Goal: Complete application form: Complete application form

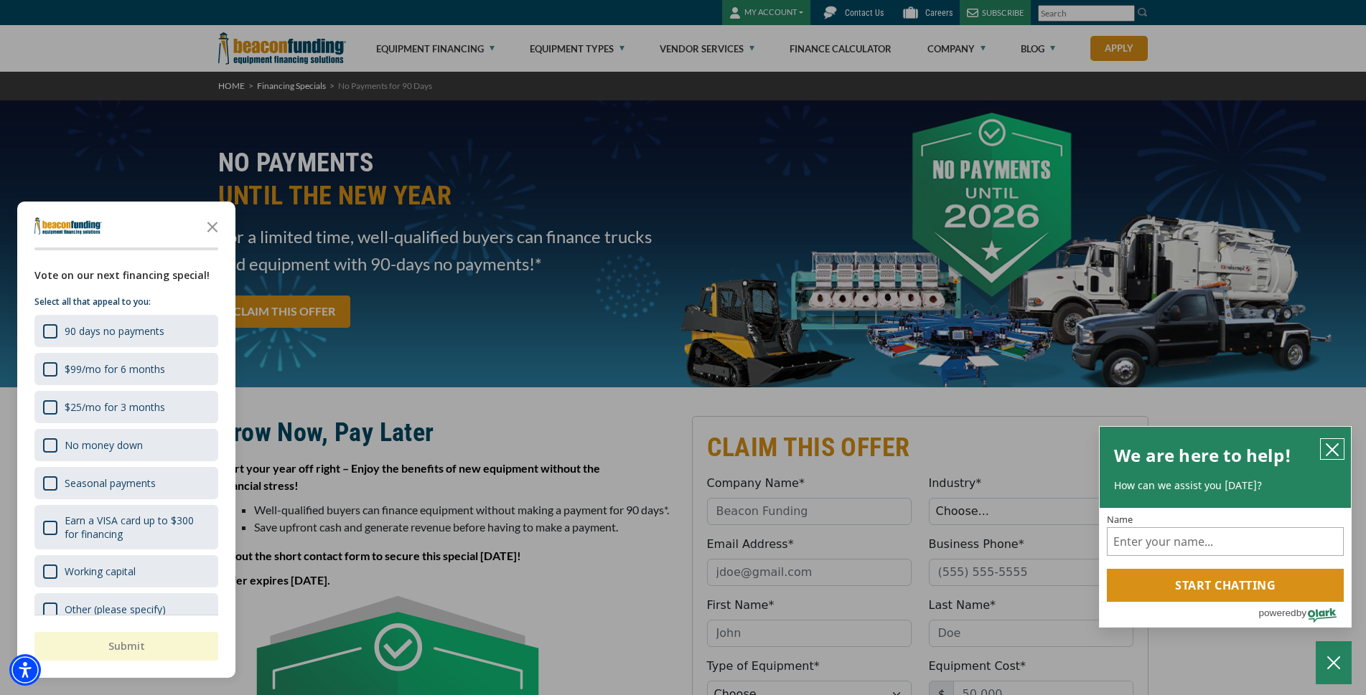
click at [1331, 447] on icon "close chatbox" at bounding box center [1331, 449] width 11 height 11
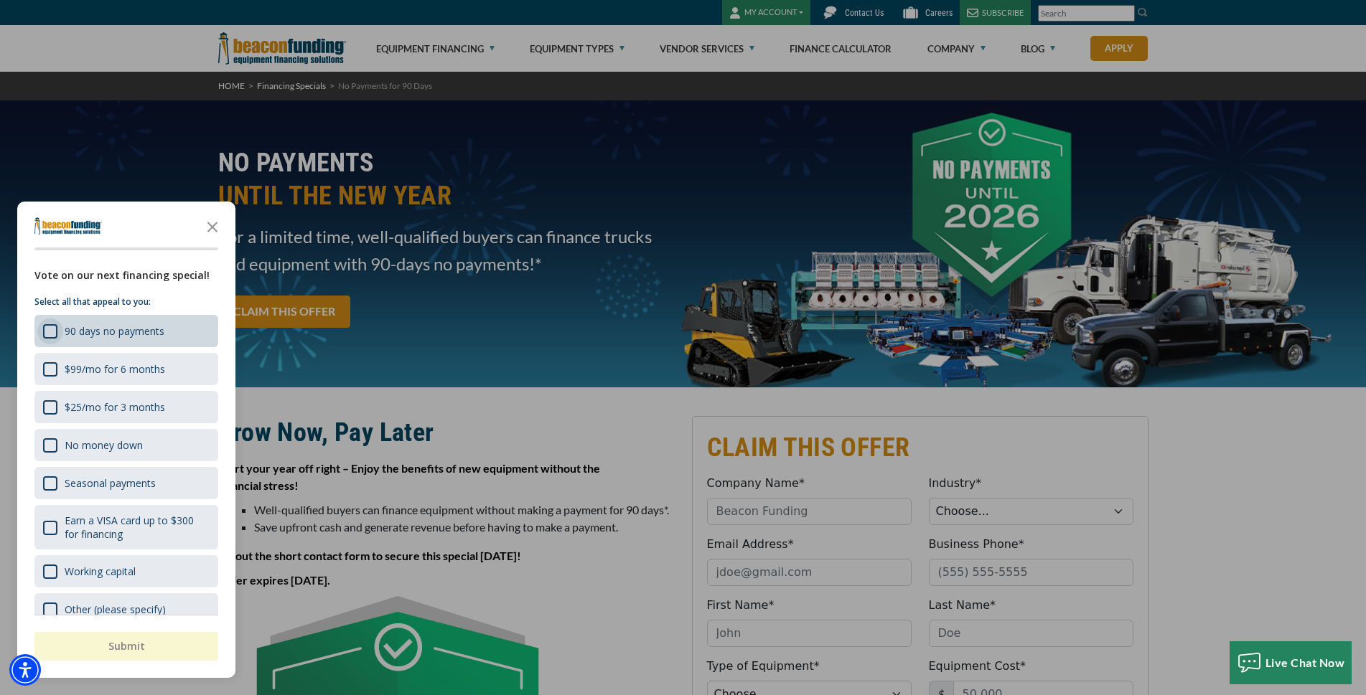
click at [43, 332] on div "90 days no payments" at bounding box center [50, 331] width 14 height 14
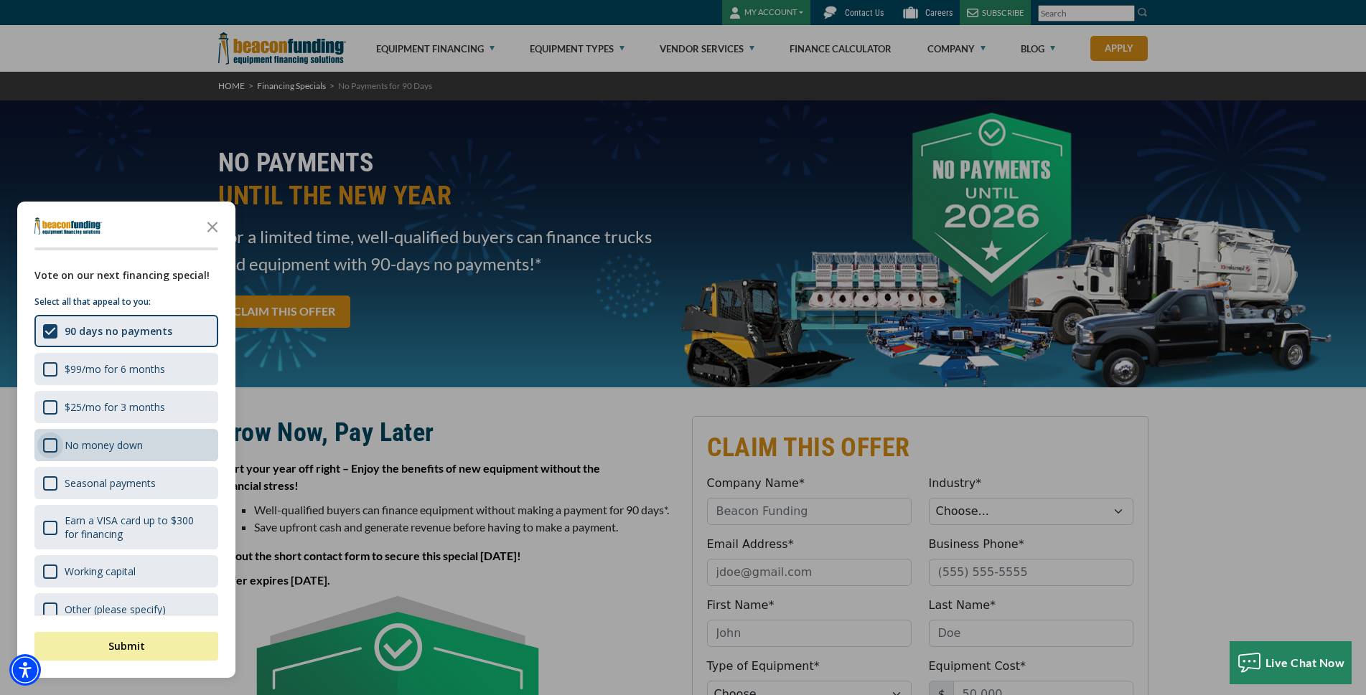
click at [47, 445] on div "No money down" at bounding box center [50, 446] width 14 height 14
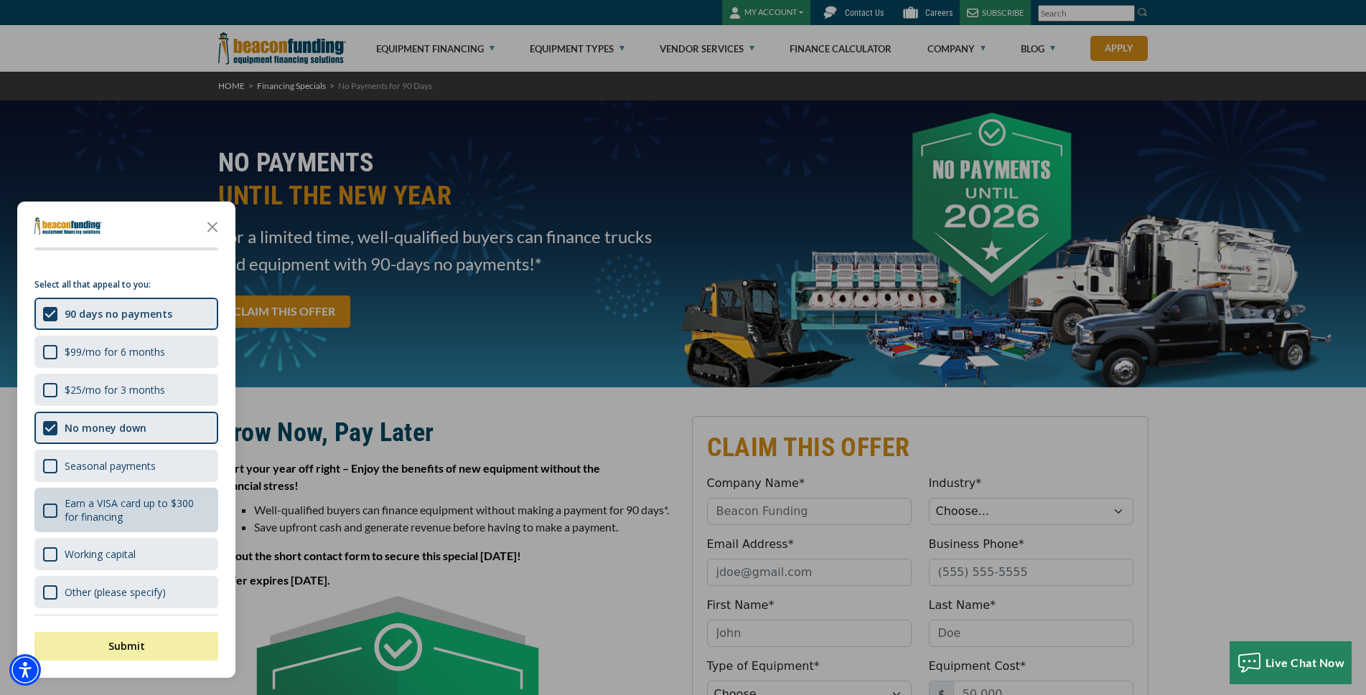
scroll to position [22, 0]
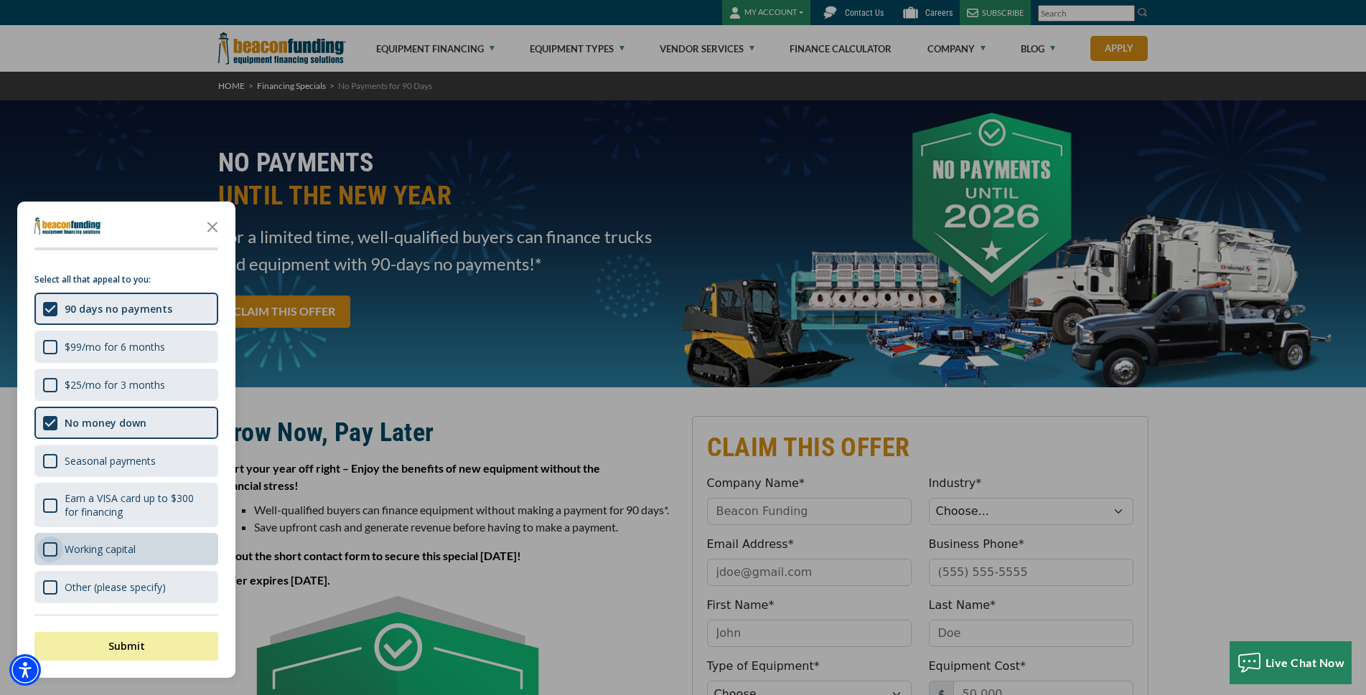
click at [44, 550] on div "Working capital" at bounding box center [50, 550] width 14 height 14
click at [99, 649] on button "Submit" at bounding box center [126, 646] width 184 height 29
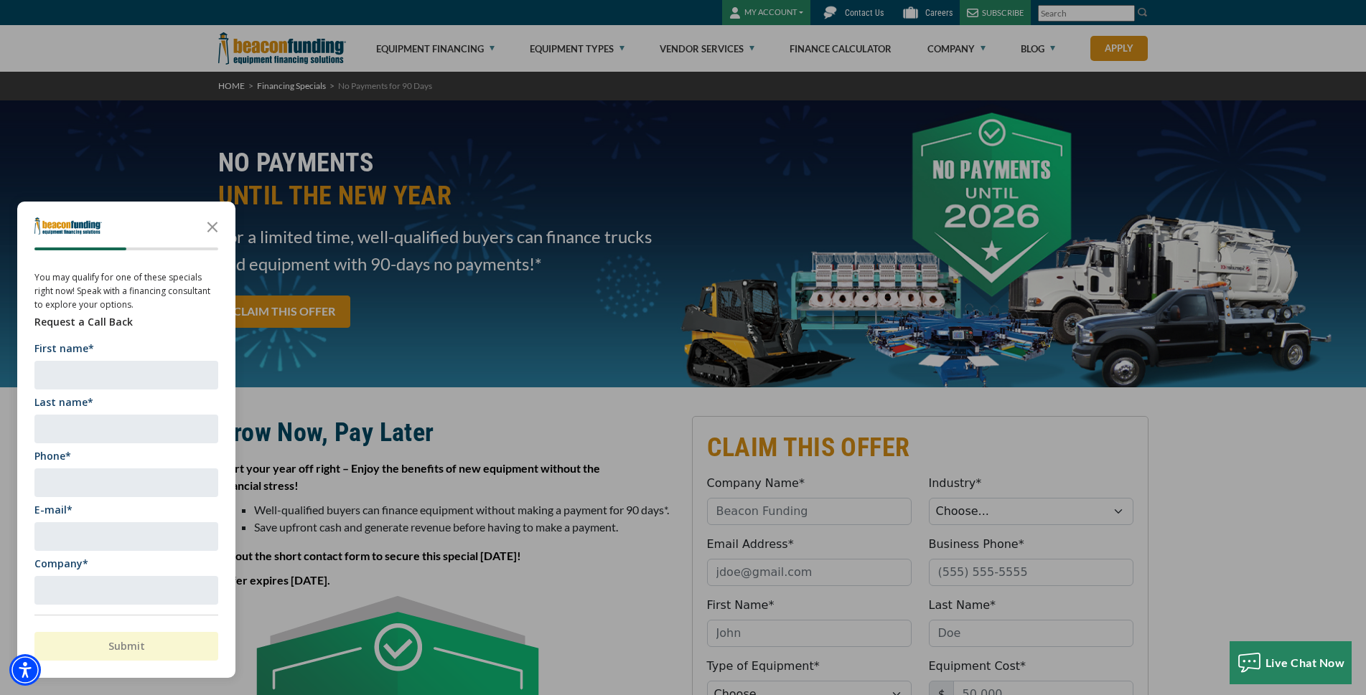
scroll to position [1, 0]
click at [119, 379] on input "First name*" at bounding box center [126, 374] width 184 height 29
type input "[PERSON_NAME]"
click at [76, 433] on input "Last name*" at bounding box center [126, 427] width 184 height 29
type input "Mena"
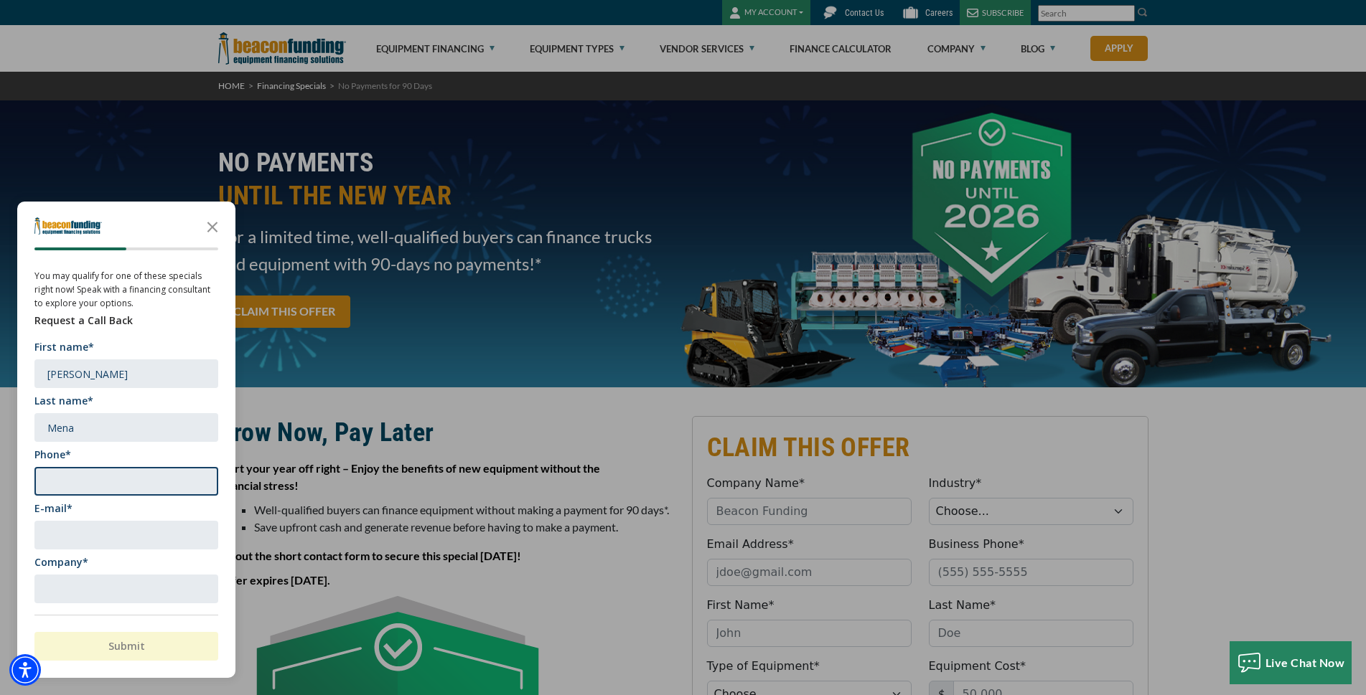
click at [75, 483] on input "Phone*" at bounding box center [126, 481] width 184 height 29
type input "5103034273"
click at [75, 531] on input "E-mail*" at bounding box center [126, 535] width 184 height 29
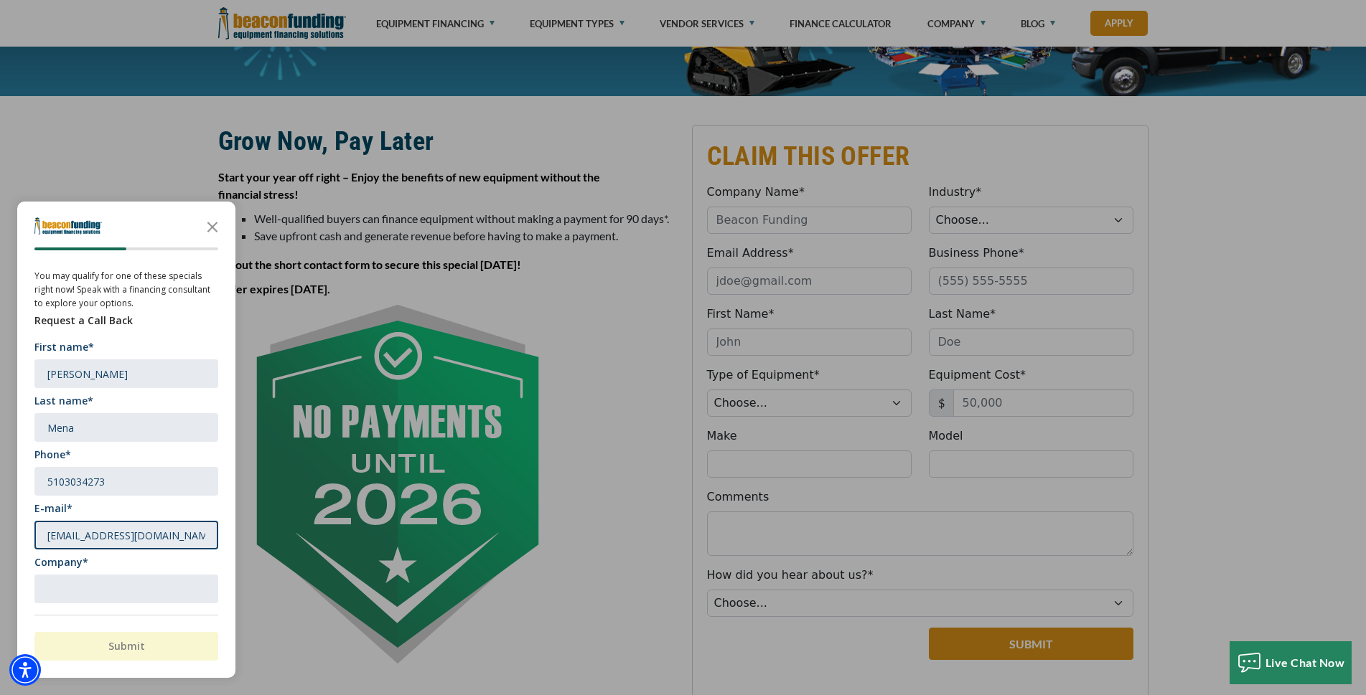
scroll to position [359, 0]
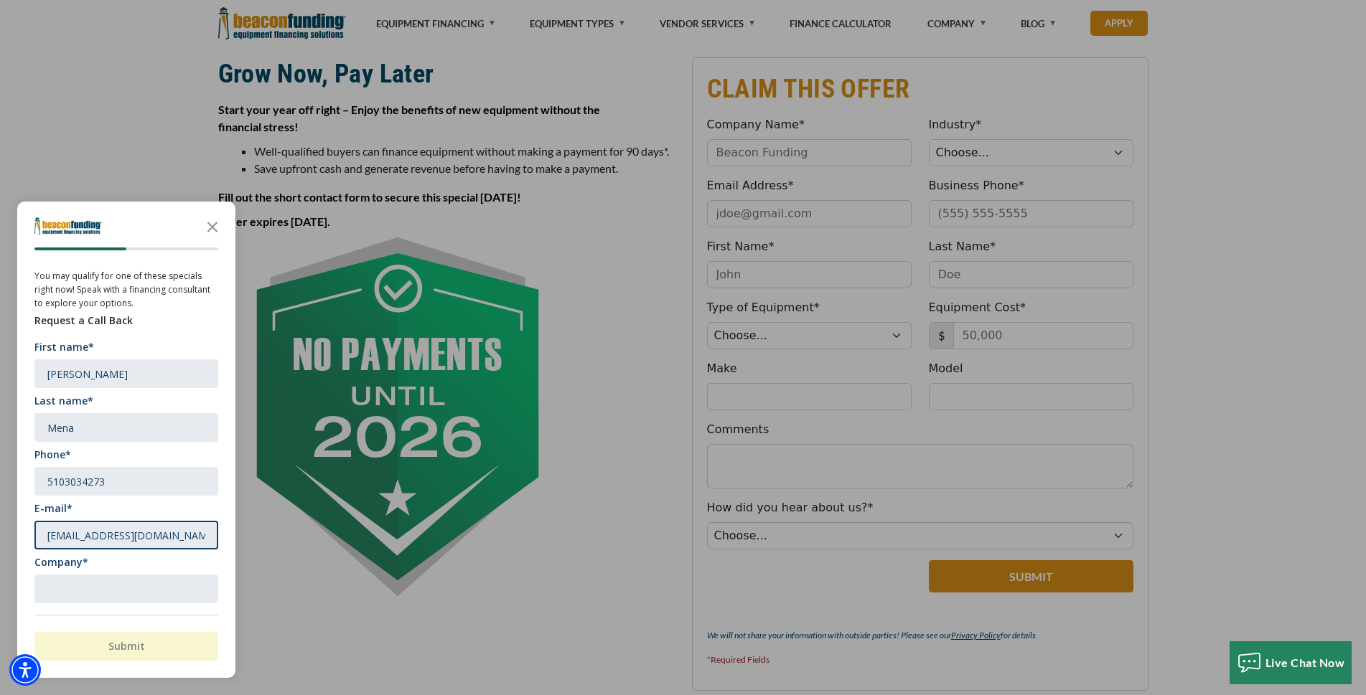
type input "[EMAIL_ADDRESS][DOMAIN_NAME]"
click at [154, 588] on input "Company*" at bounding box center [126, 589] width 184 height 29
type input "m"
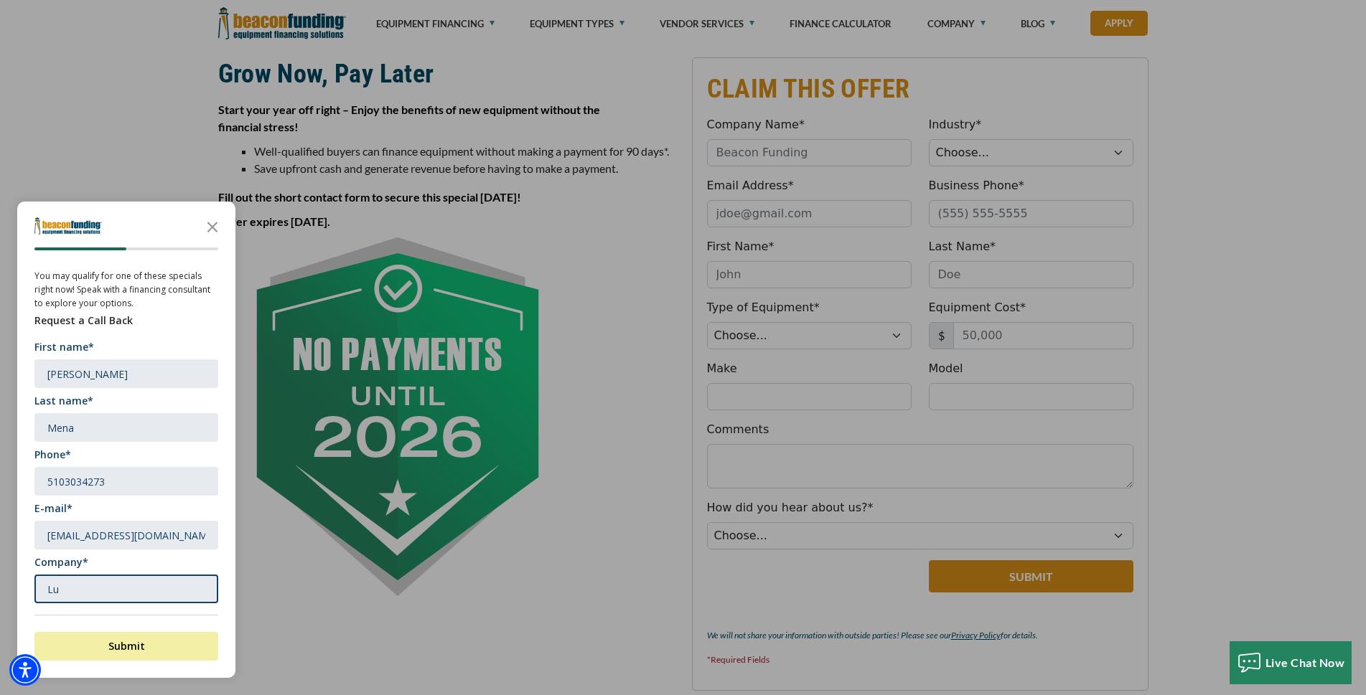
type input "L"
type input "menas towing"
click at [141, 640] on button "Submit" at bounding box center [126, 646] width 184 height 29
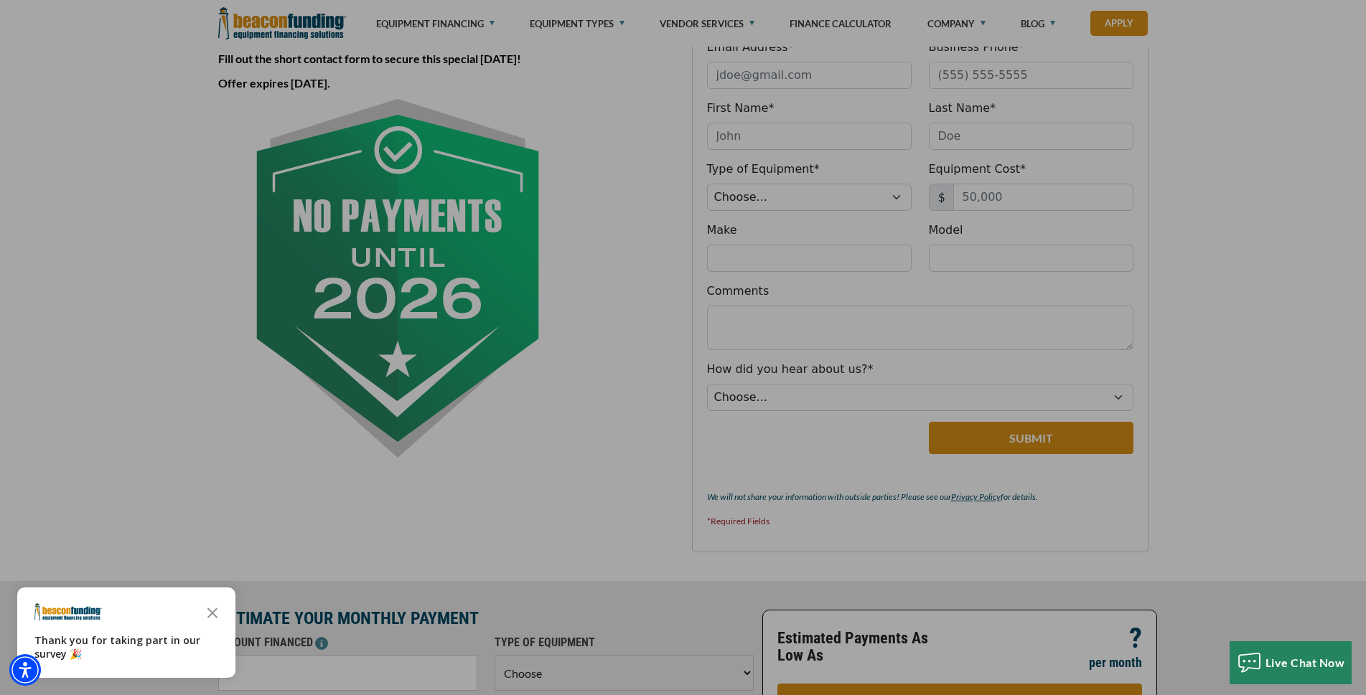
scroll to position [502, 0]
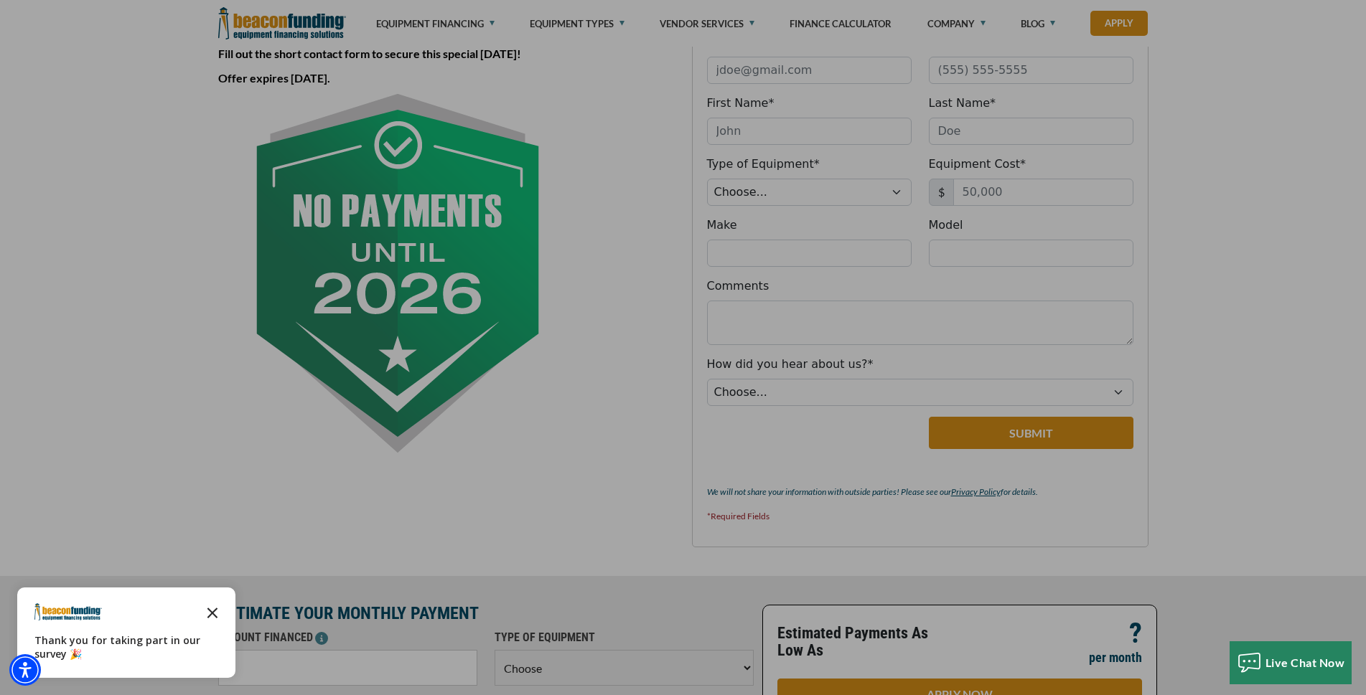
click at [212, 614] on polygon "Close the survey" at bounding box center [212, 613] width 11 height 11
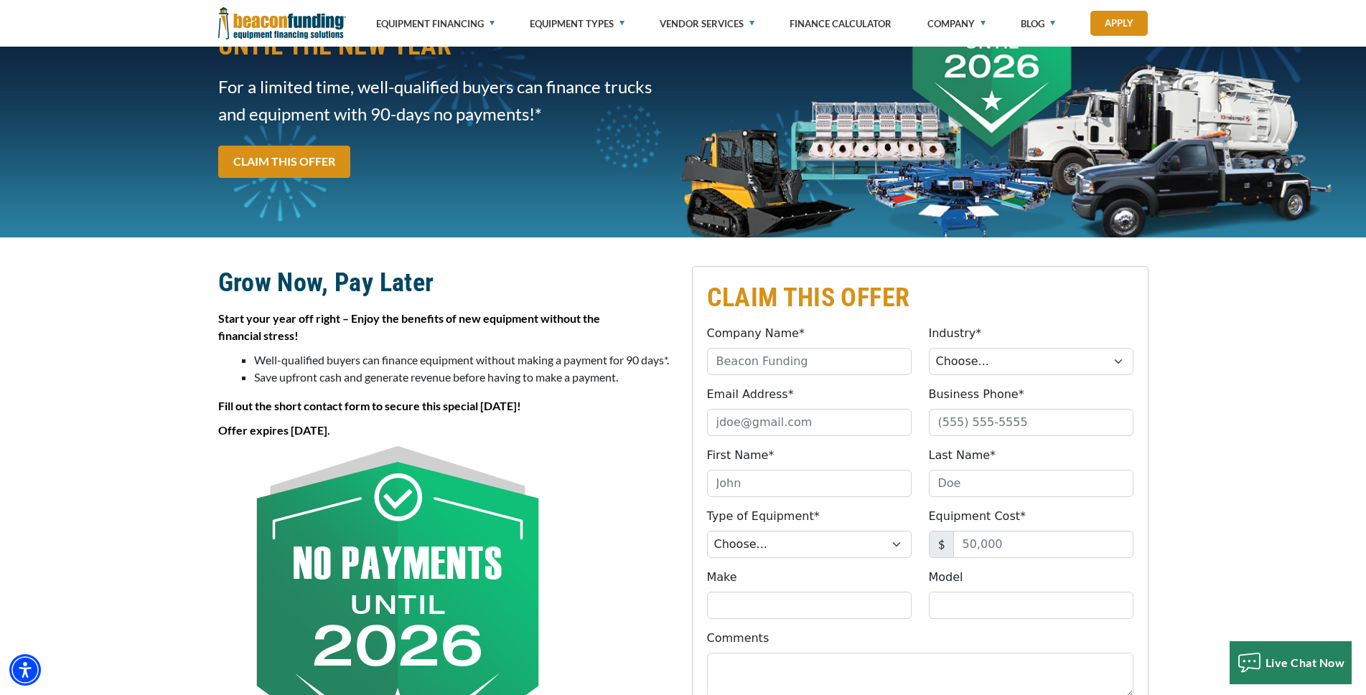
scroll to position [144, 0]
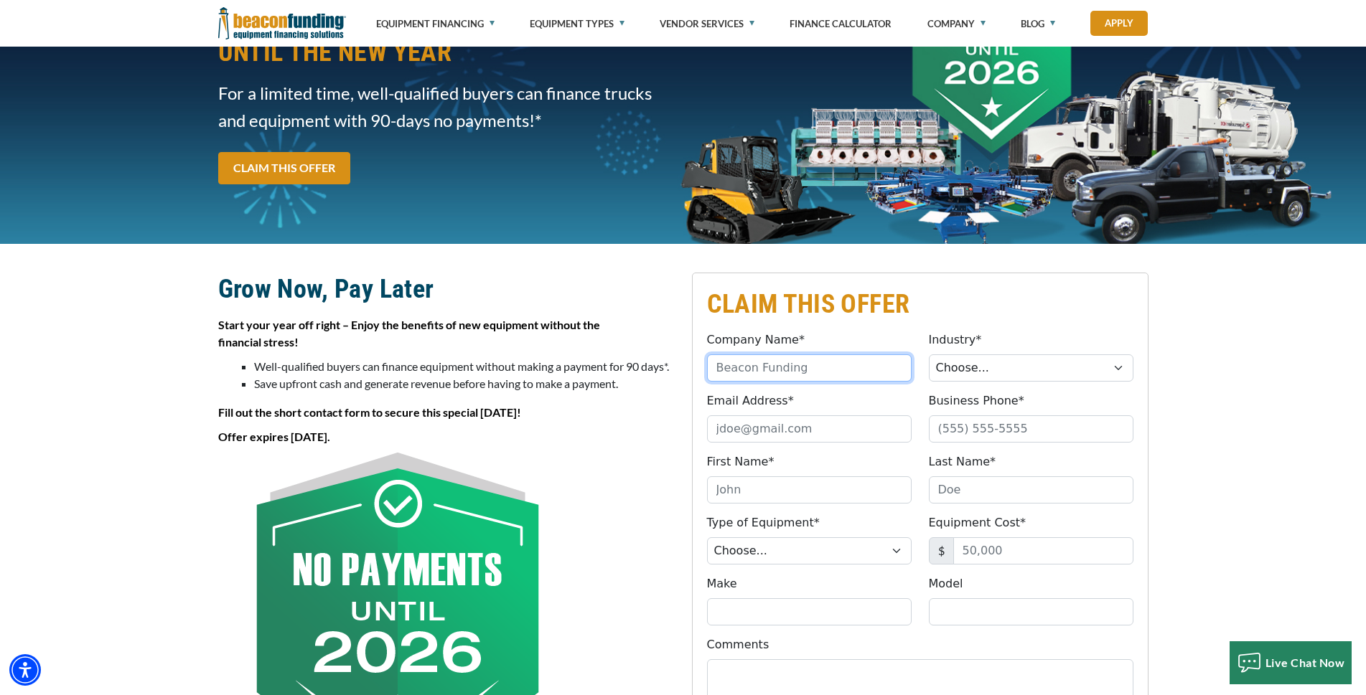
click at [799, 365] on input "Company Name*" at bounding box center [809, 368] width 205 height 27
type input "Mena's Towing"
click at [1118, 367] on select "Choose... Towing Landscape/Hardscape Decorated Apparel Septic Light Constructio…" at bounding box center [1031, 368] width 205 height 27
select select "1"
click at [929, 355] on select "Choose... Towing Landscape/Hardscape Decorated Apparel Septic Light Constructio…" at bounding box center [1031, 368] width 205 height 27
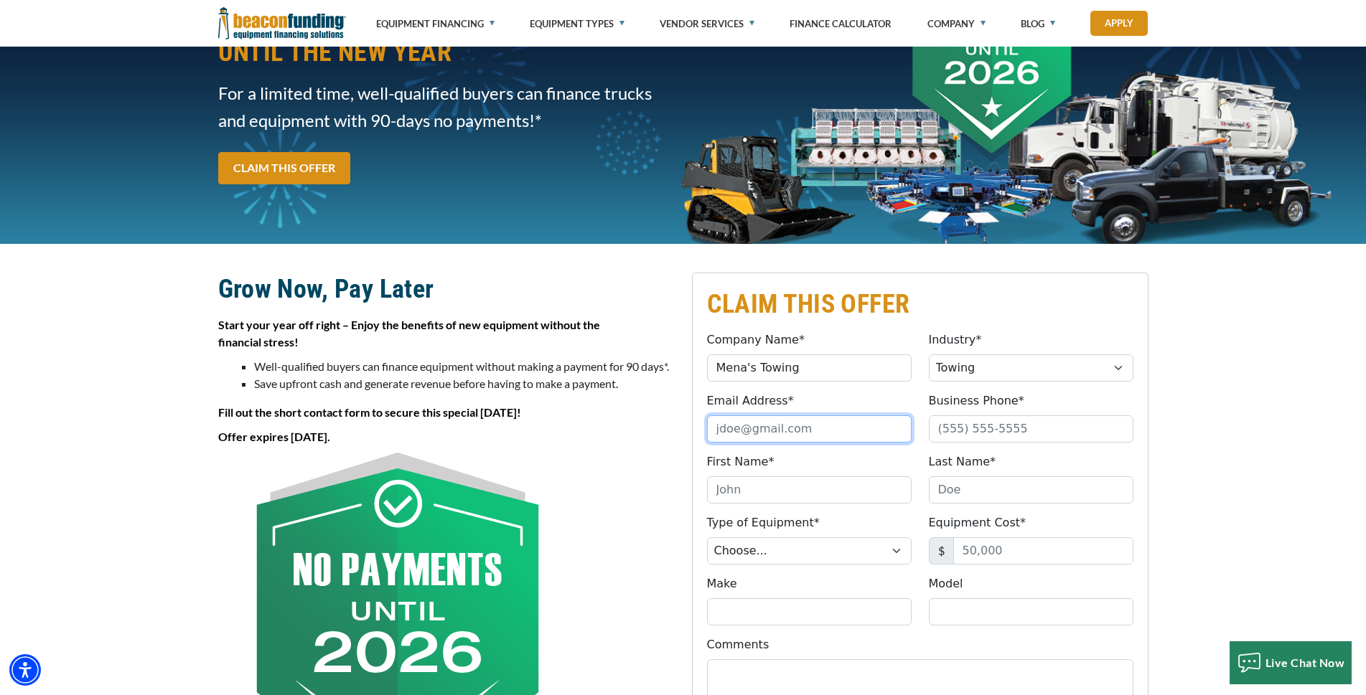
click at [741, 433] on input "Email Address*" at bounding box center [809, 429] width 205 height 27
type input "[EMAIL_ADDRESS][DOMAIN_NAME]"
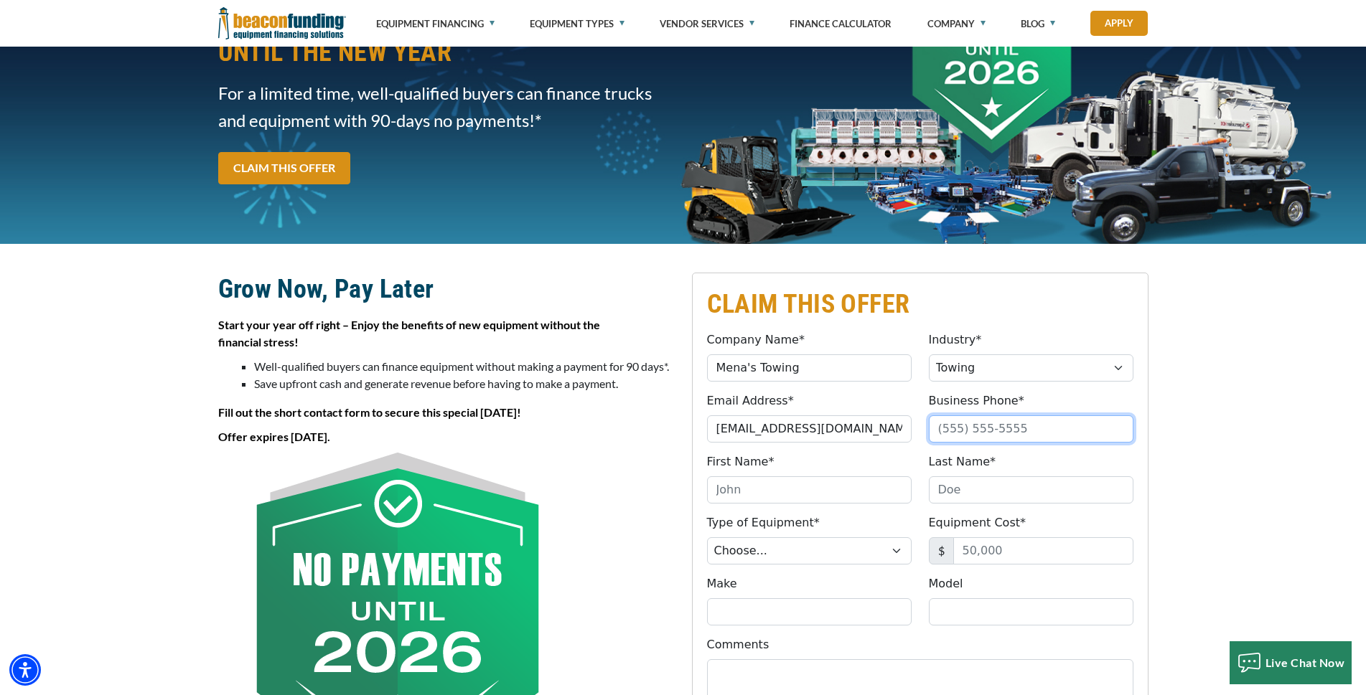
click at [1005, 434] on input "Business Phone*" at bounding box center [1031, 429] width 205 height 27
type input "[PHONE_NUMBER]"
click at [800, 489] on input "First Name*" at bounding box center [809, 490] width 205 height 27
type input "[PERSON_NAME]"
click at [960, 497] on input "Last Name*" at bounding box center [1031, 490] width 205 height 27
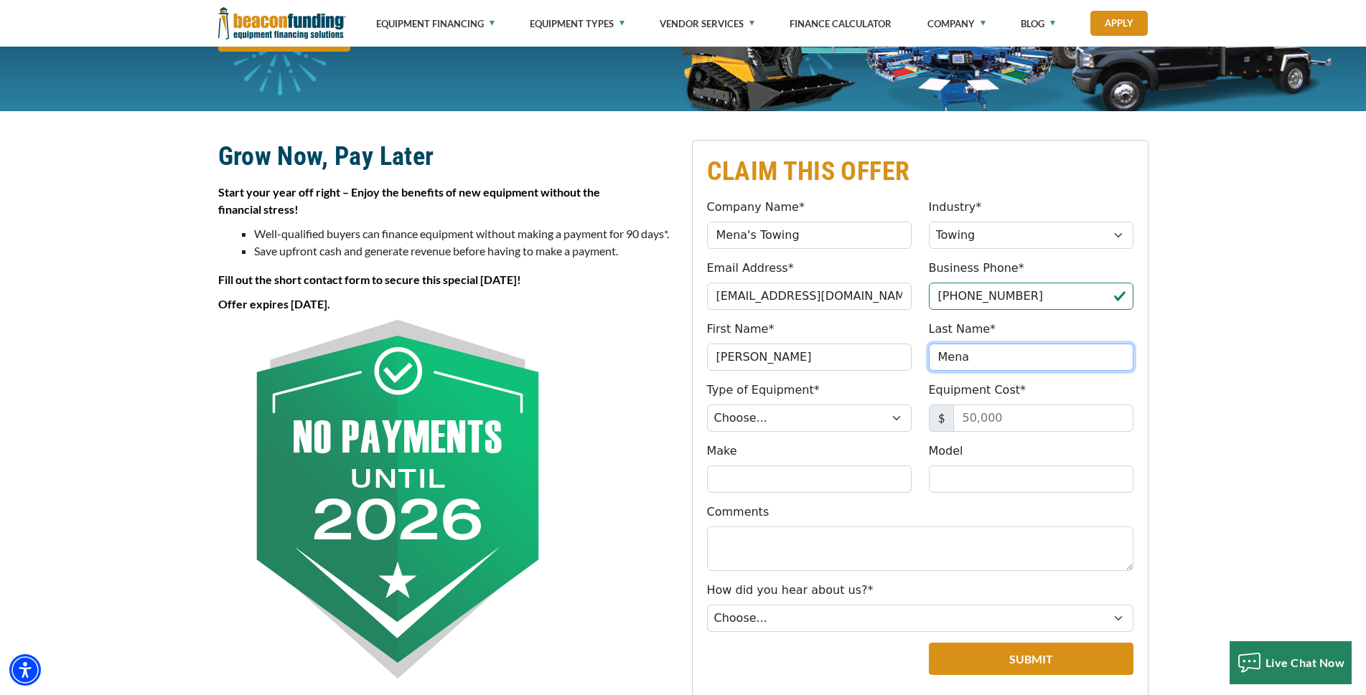
scroll to position [287, 0]
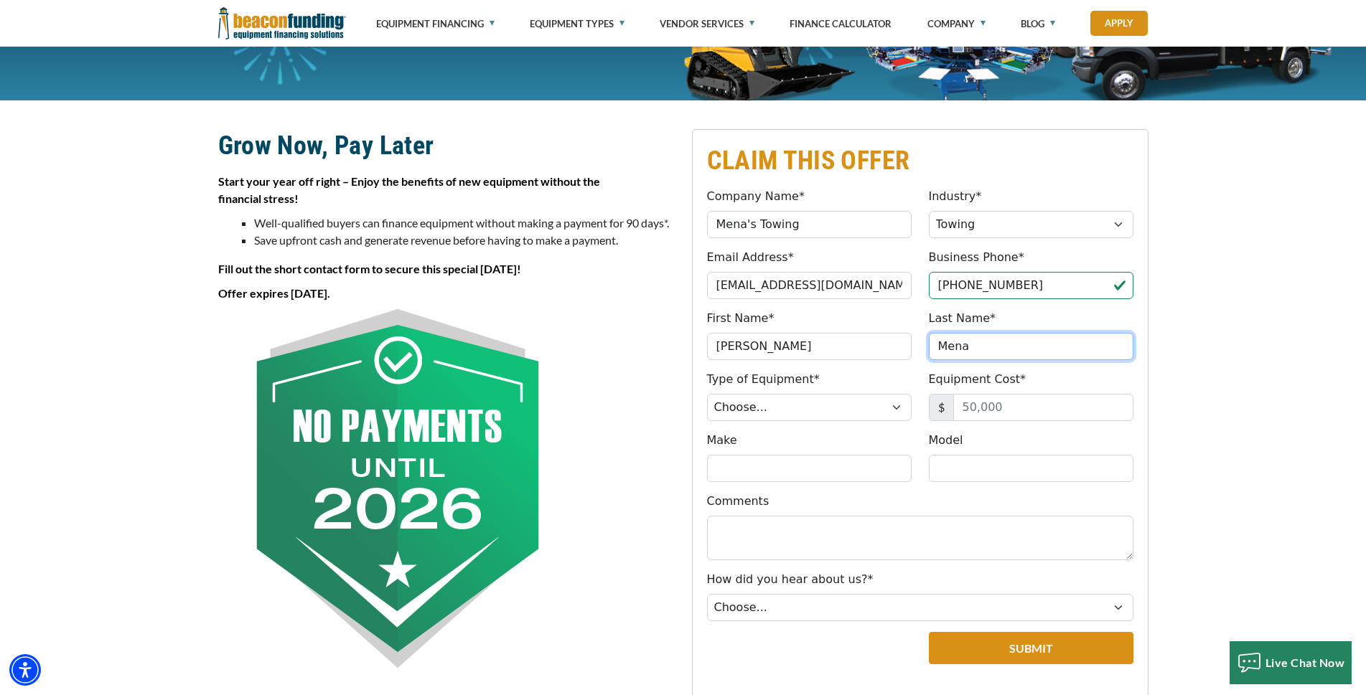
type input "Mena"
click at [894, 408] on select "Choose... Backhoe Boom/Bucket Truck Chipper Commercial Mower Crane DTG/DTF Prin…" at bounding box center [809, 407] width 205 height 27
select select "5"
click at [707, 394] on select "Choose... Backhoe Boom/Bucket Truck Chipper Commercial Mower Crane DTG/DTF Prin…" at bounding box center [809, 407] width 205 height 27
click at [1047, 410] on input "Equipment Cost*" at bounding box center [1043, 407] width 180 height 27
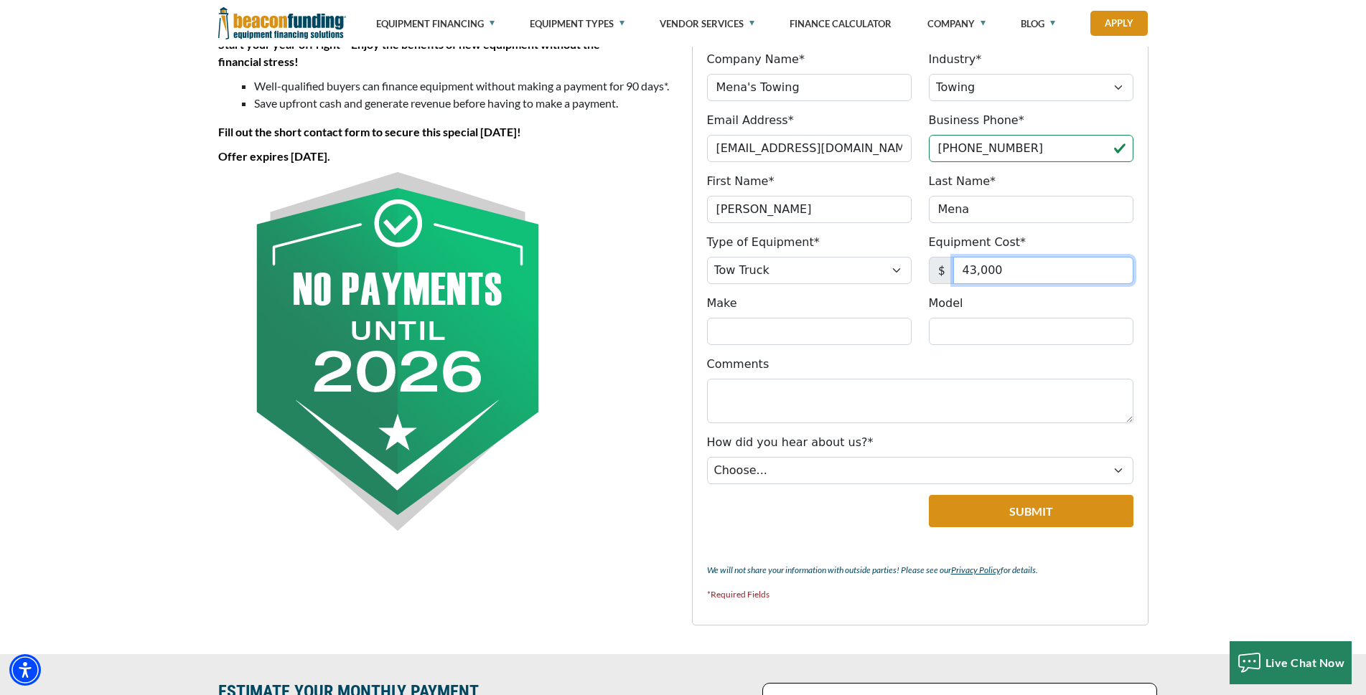
scroll to position [431, 0]
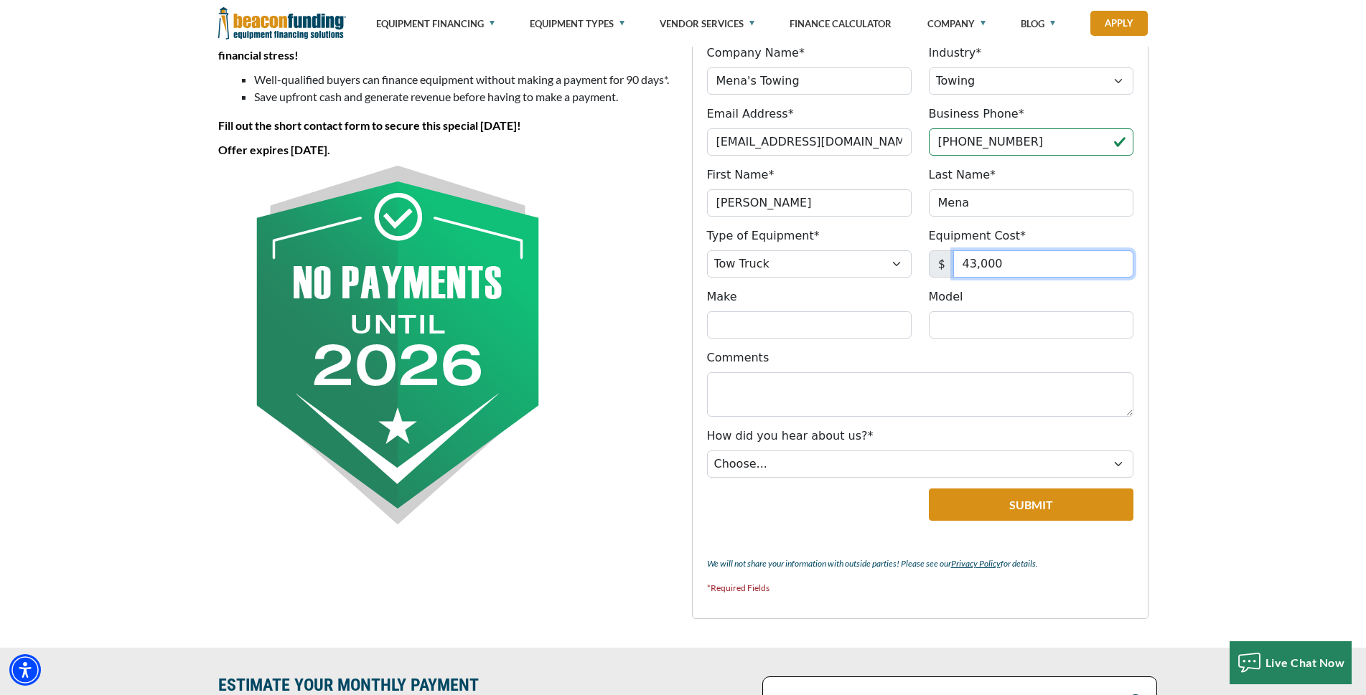
type input "43,000"
click at [830, 319] on input "Make" at bounding box center [809, 324] width 205 height 27
type input "isuzu"
click at [958, 325] on input "Model" at bounding box center [1031, 324] width 205 height 27
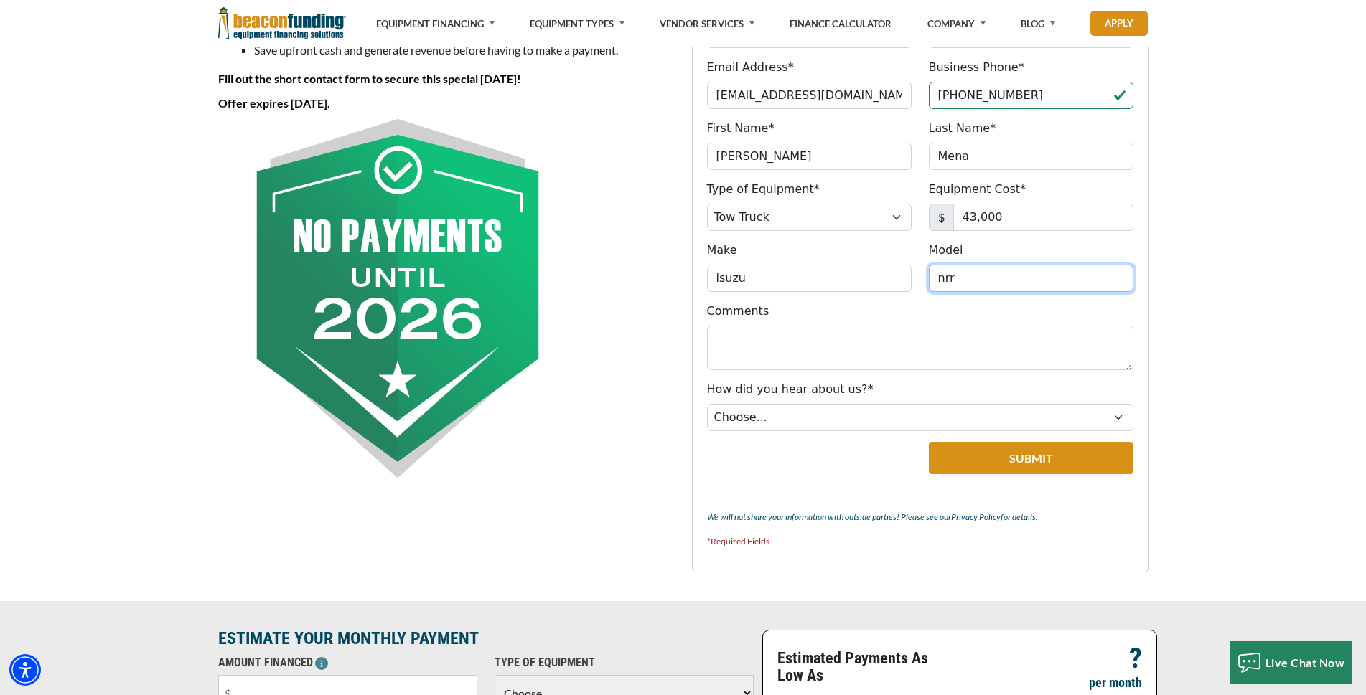
scroll to position [502, 0]
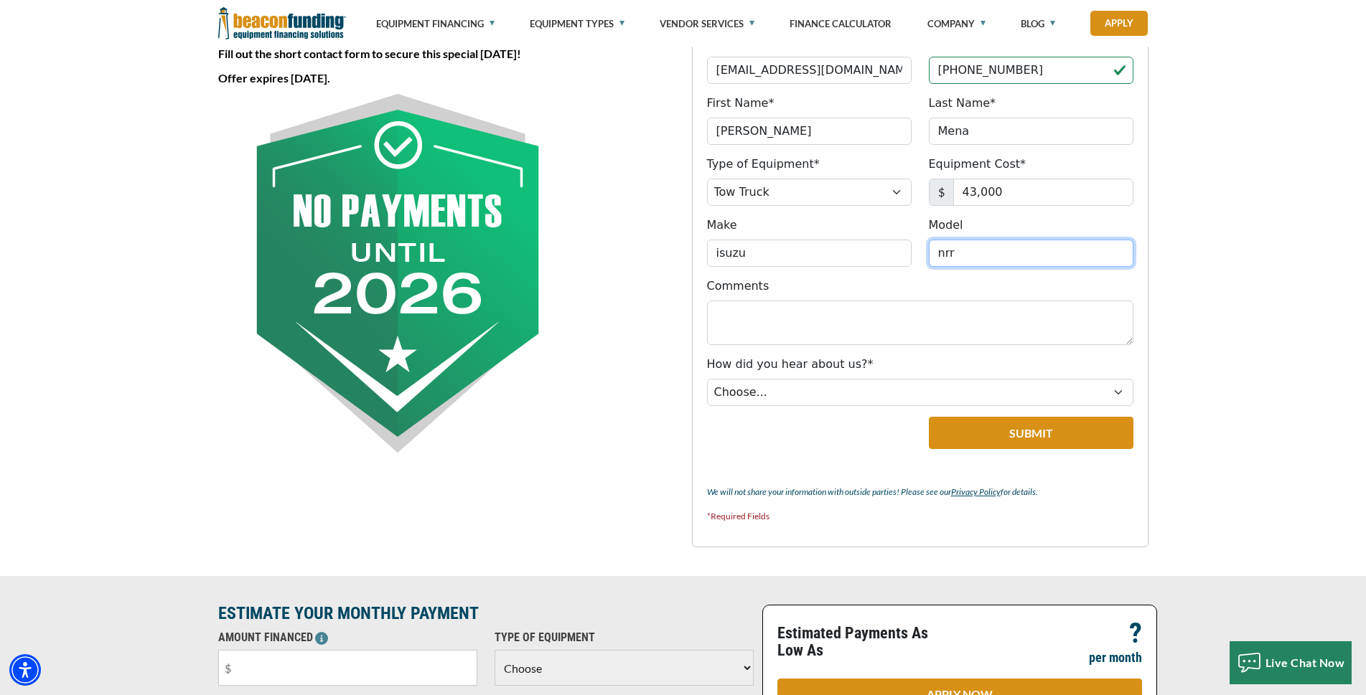
type input "nrr"
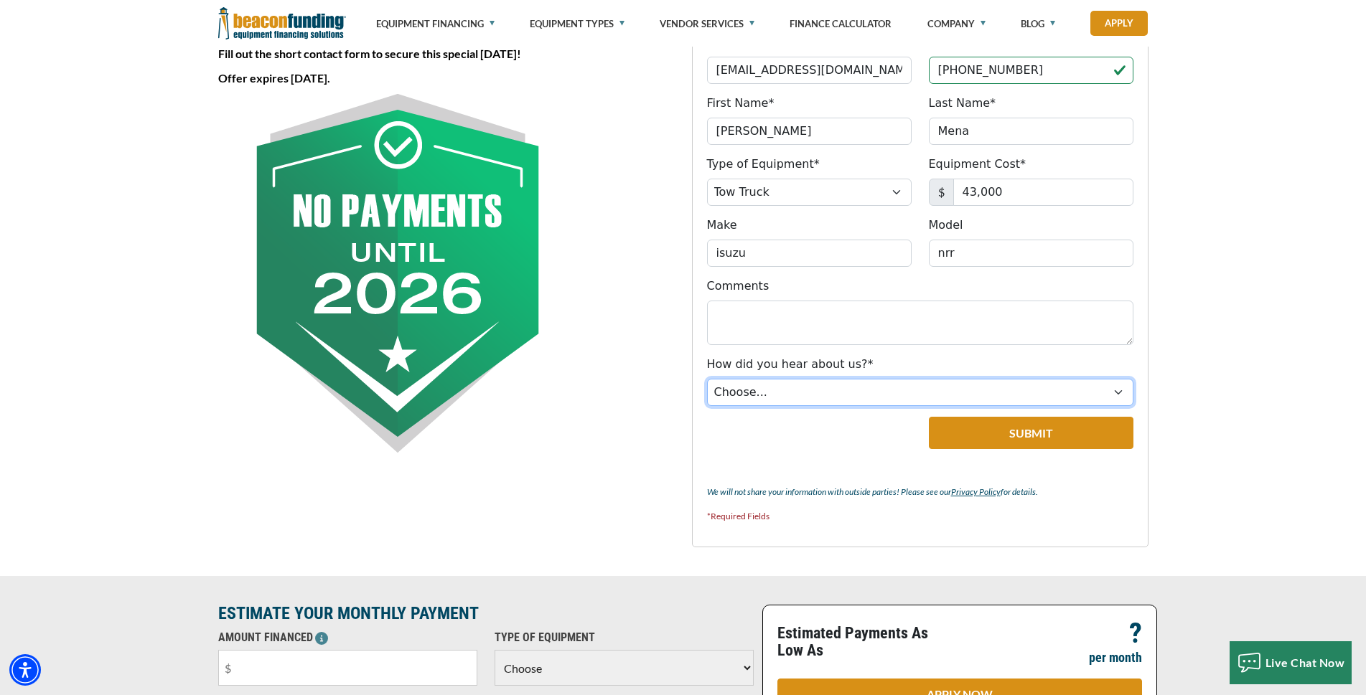
click at [1119, 394] on select "Choose... Internet Search Vendor Referral Word of Mouth Client Referral Email E…" at bounding box center [920, 392] width 426 height 27
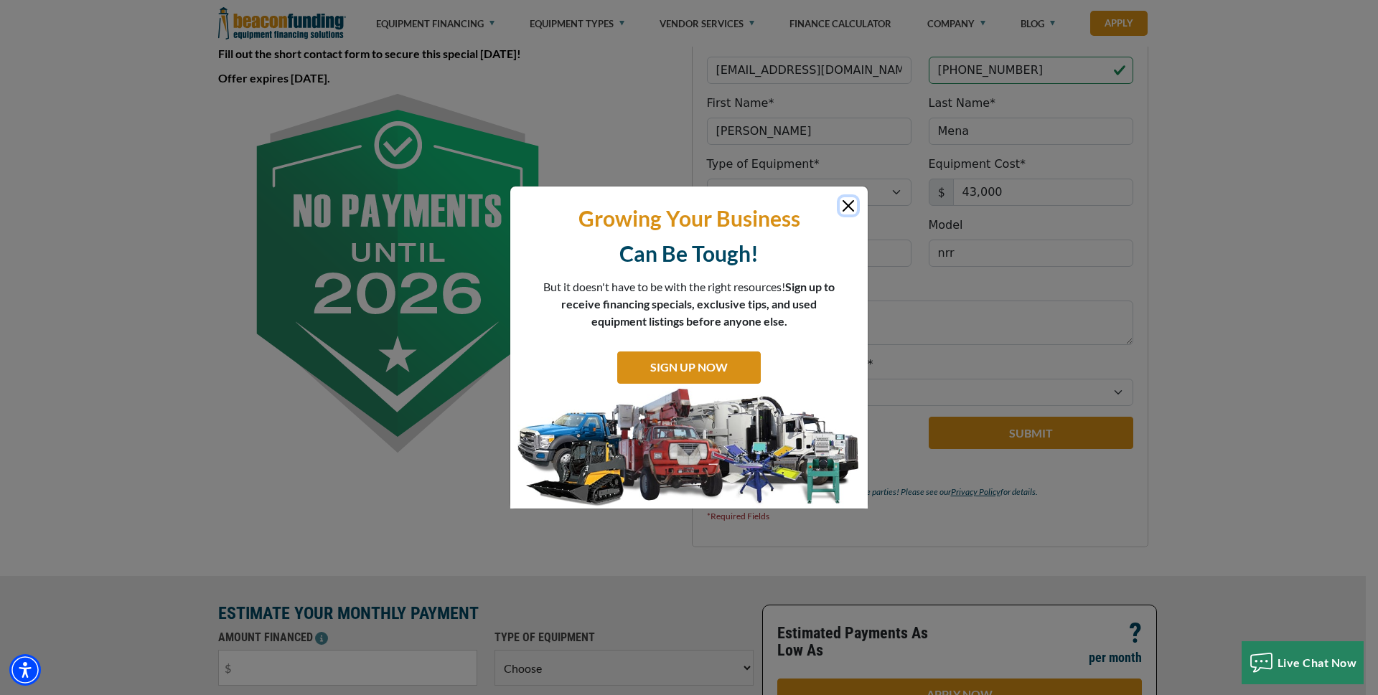
click at [846, 205] on button "Close" at bounding box center [848, 205] width 17 height 17
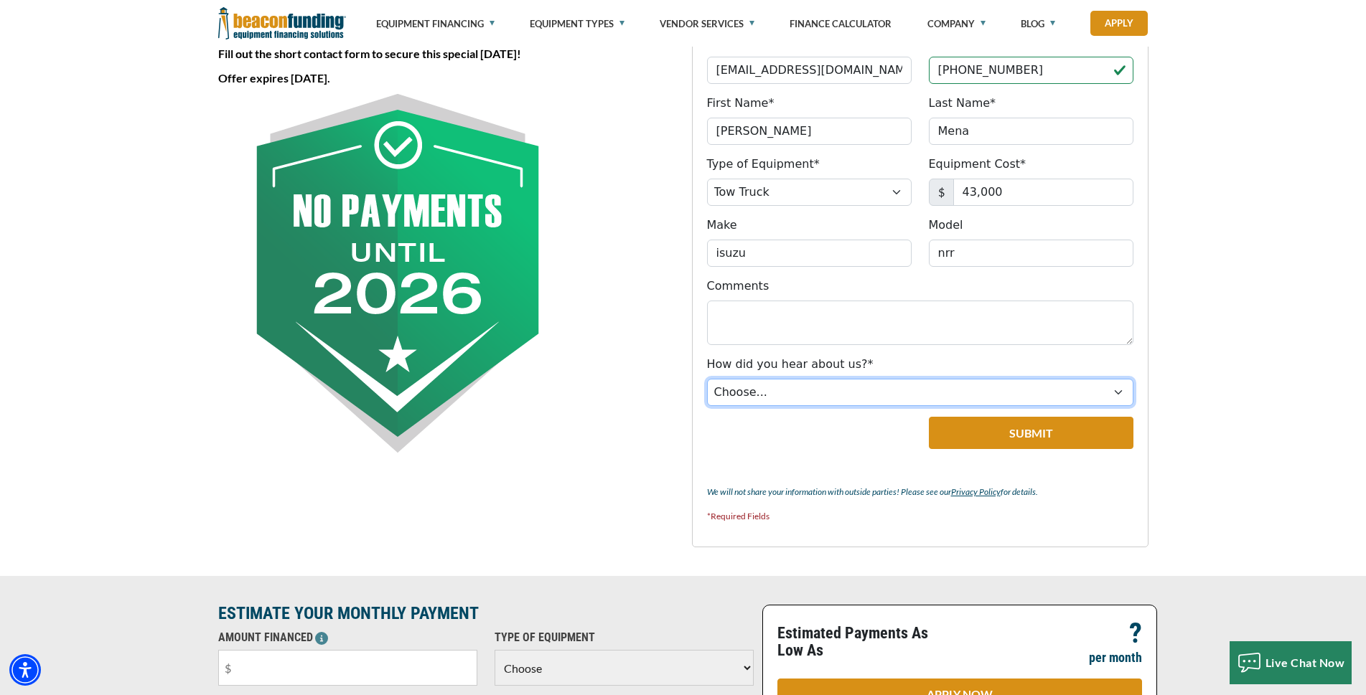
click at [1120, 390] on select "Choose... Internet Search Vendor Referral Word of Mouth Client Referral Email E…" at bounding box center [920, 392] width 426 height 27
click at [707, 379] on select "Choose... Internet Search Vendor Referral Word of Mouth Client Referral Email E…" at bounding box center [920, 392] width 426 height 27
click at [1120, 393] on select "Choose... Internet Search Vendor Referral Word of Mouth Client Referral Email E…" at bounding box center [920, 392] width 426 height 27
select select "19"
click at [707, 379] on select "Choose... Internet Search Vendor Referral Word of Mouth Client Referral Email E…" at bounding box center [920, 392] width 426 height 27
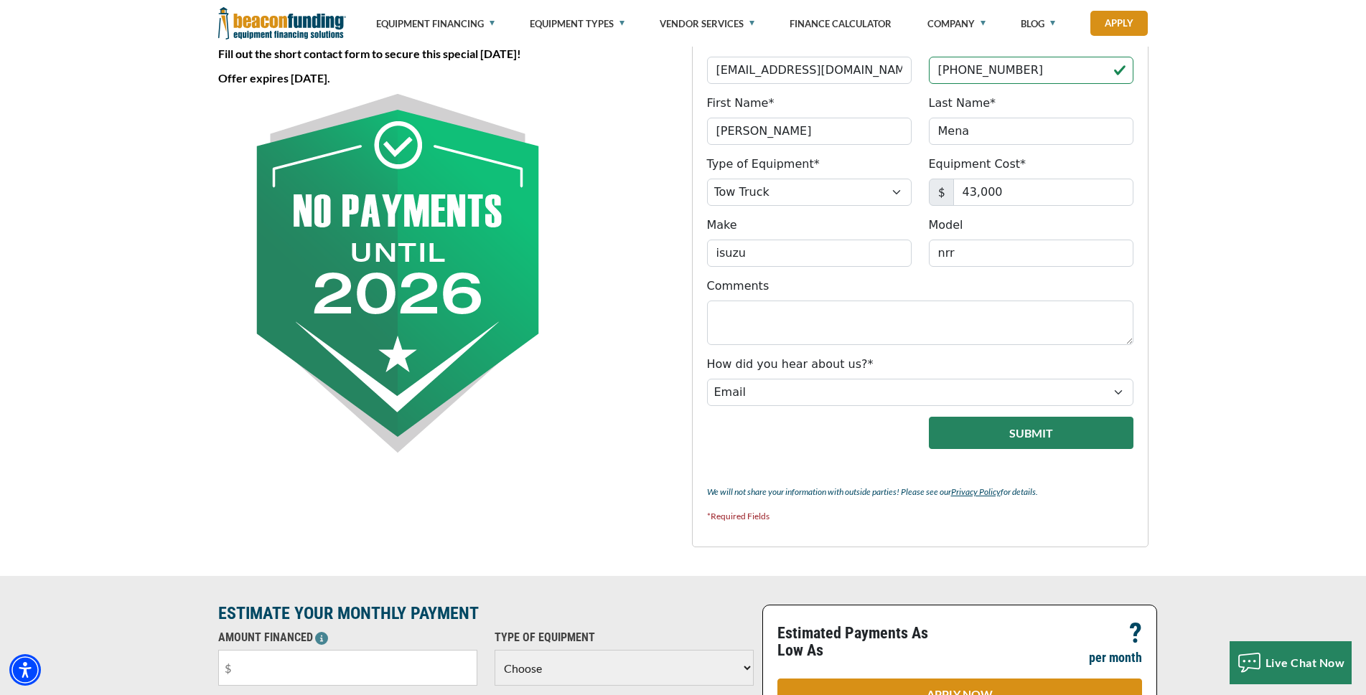
scroll to position [574, 0]
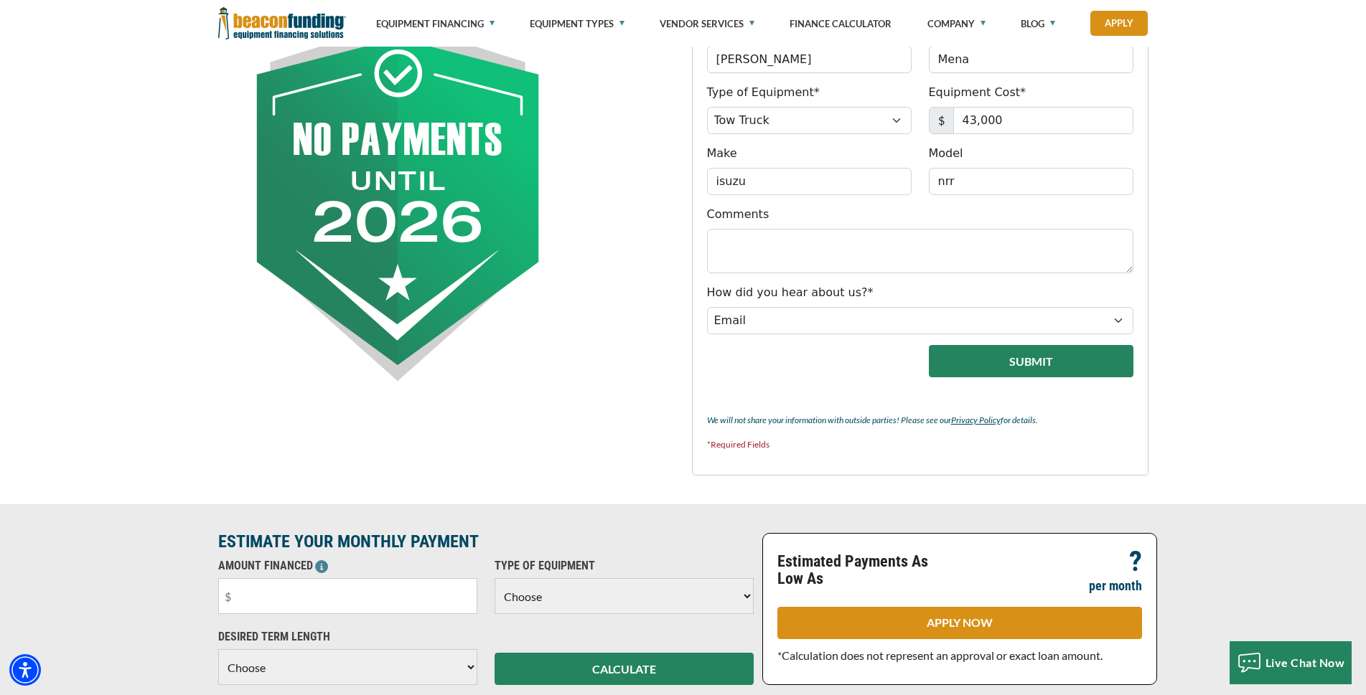
click at [1016, 361] on button "Submit" at bounding box center [1031, 361] width 205 height 32
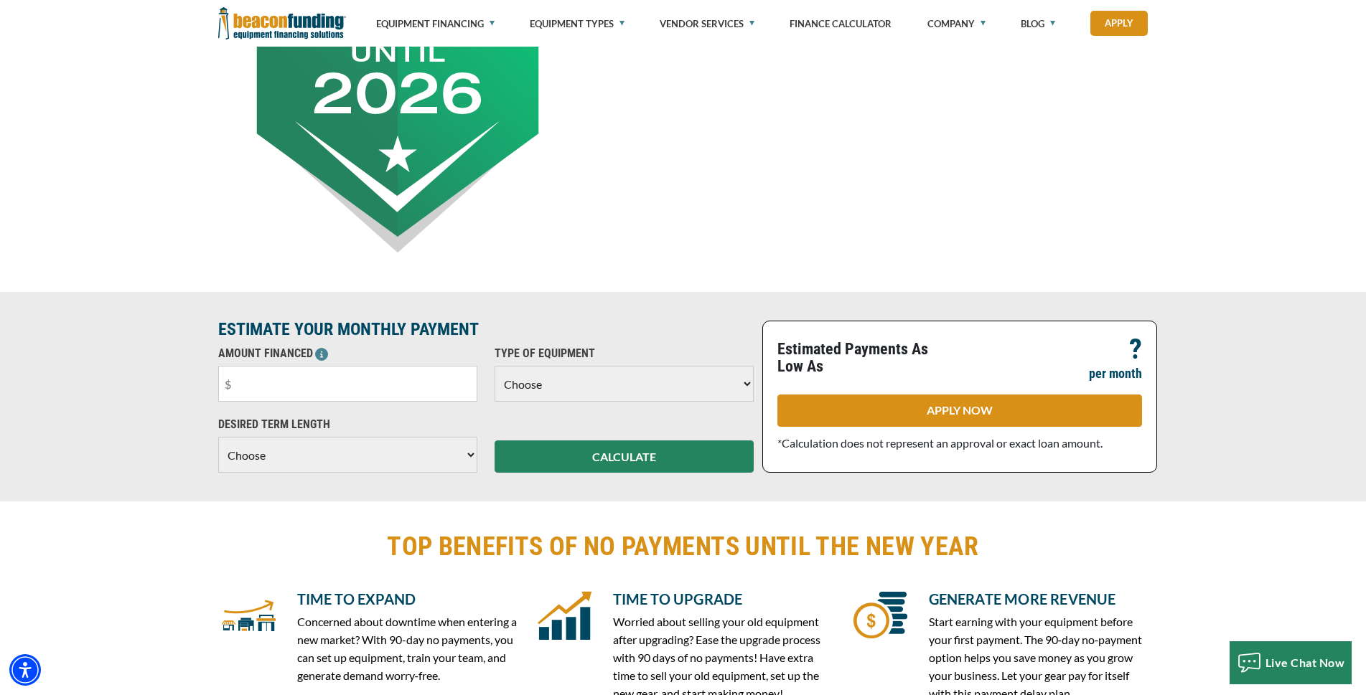
scroll to position [718, 0]
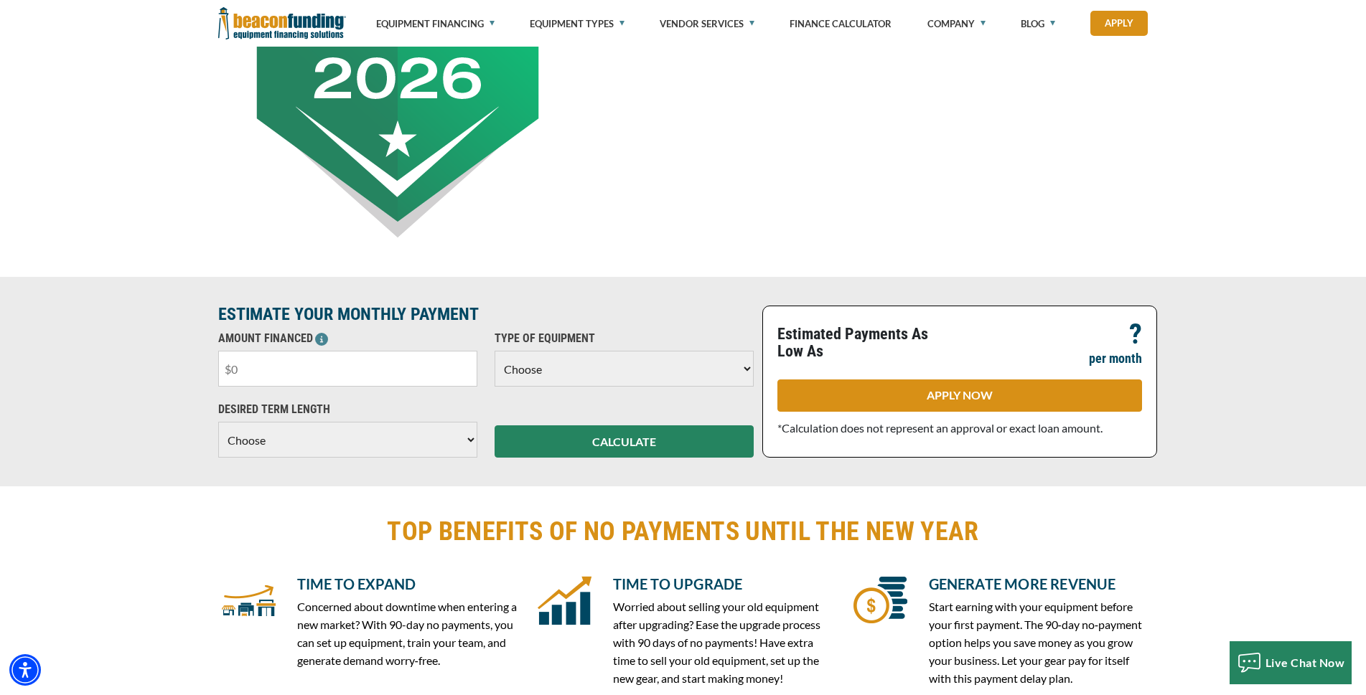
click at [427, 378] on input "text" at bounding box center [347, 369] width 259 height 36
type input "$43,000"
click at [747, 369] on select "Choose Backhoe Boom/Bucket Truck Chipper Commercial Mower Crane DTG/DTF Printin…" at bounding box center [623, 369] width 259 height 36
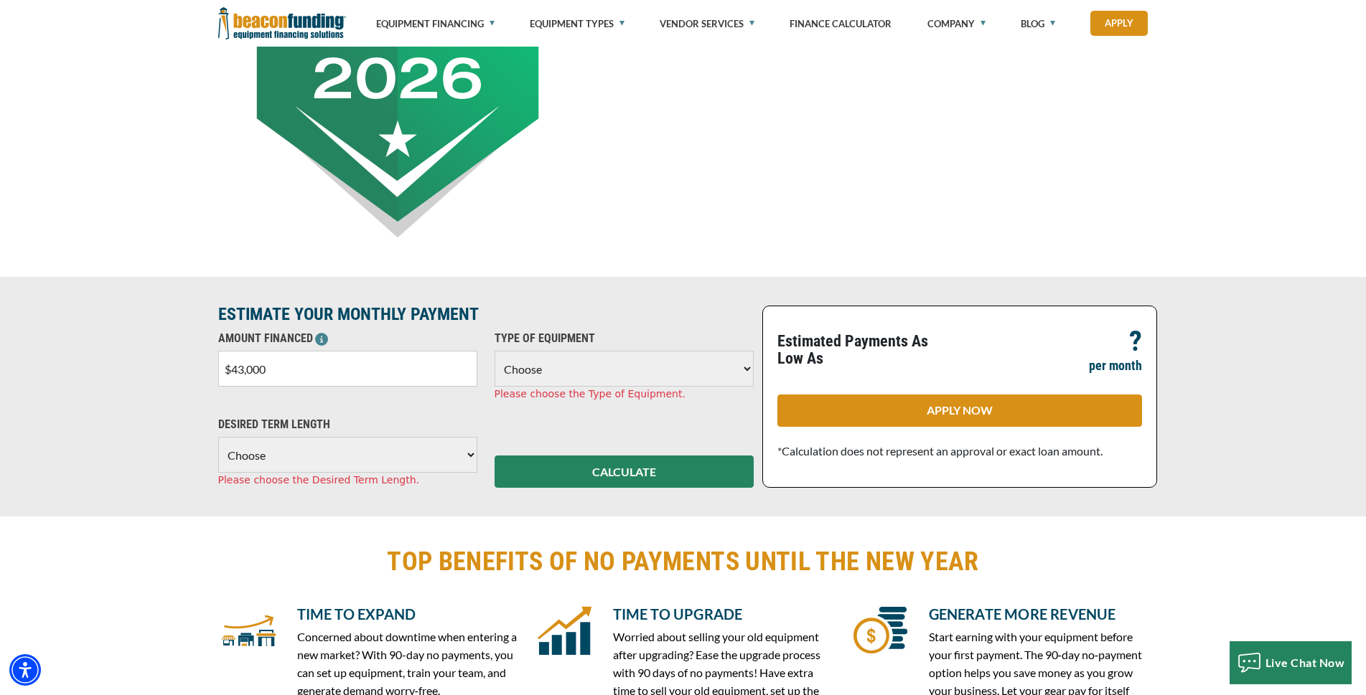
select select "5"
click at [494, 351] on select "Choose Backhoe Boom/Bucket Truck Chipper Commercial Mower Crane DTG/DTF Printin…" at bounding box center [623, 369] width 259 height 36
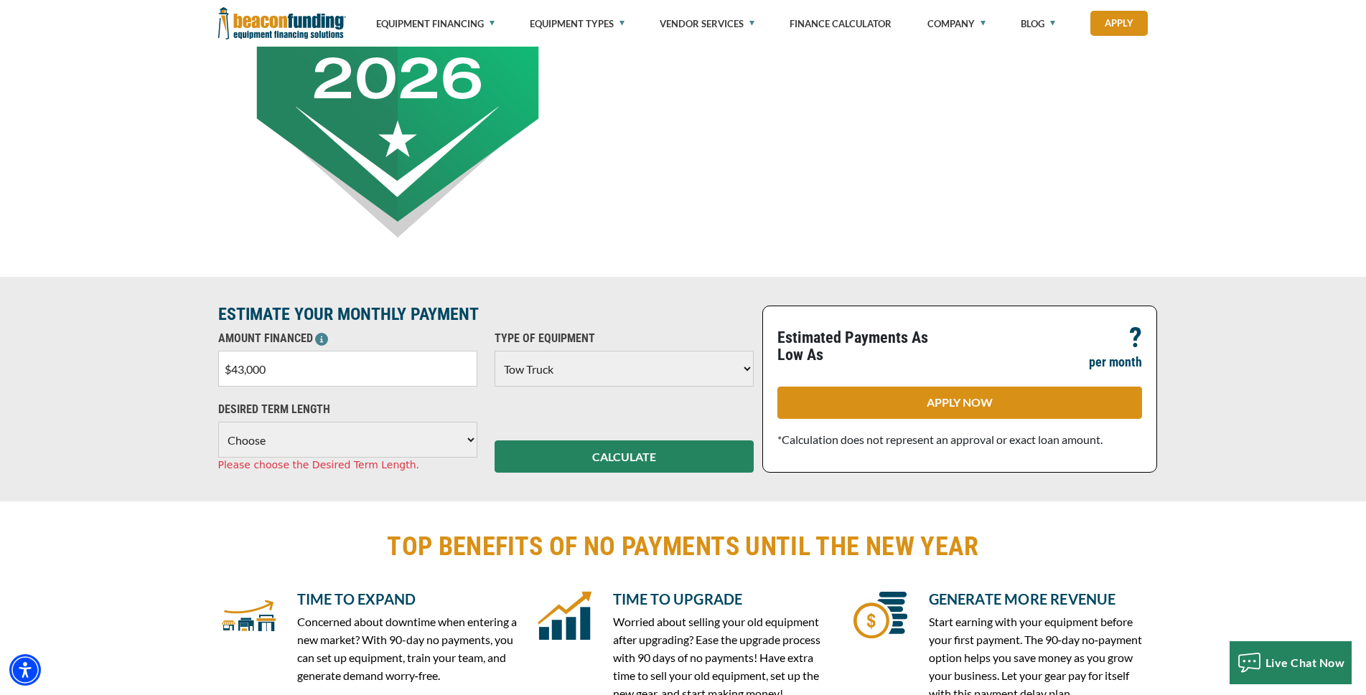
click at [468, 439] on select "Choose 36 Months 48 Months 60 Months" at bounding box center [347, 440] width 259 height 36
click at [218, 422] on select "Choose 36 Months 48 Months 60 Months" at bounding box center [347, 440] width 259 height 36
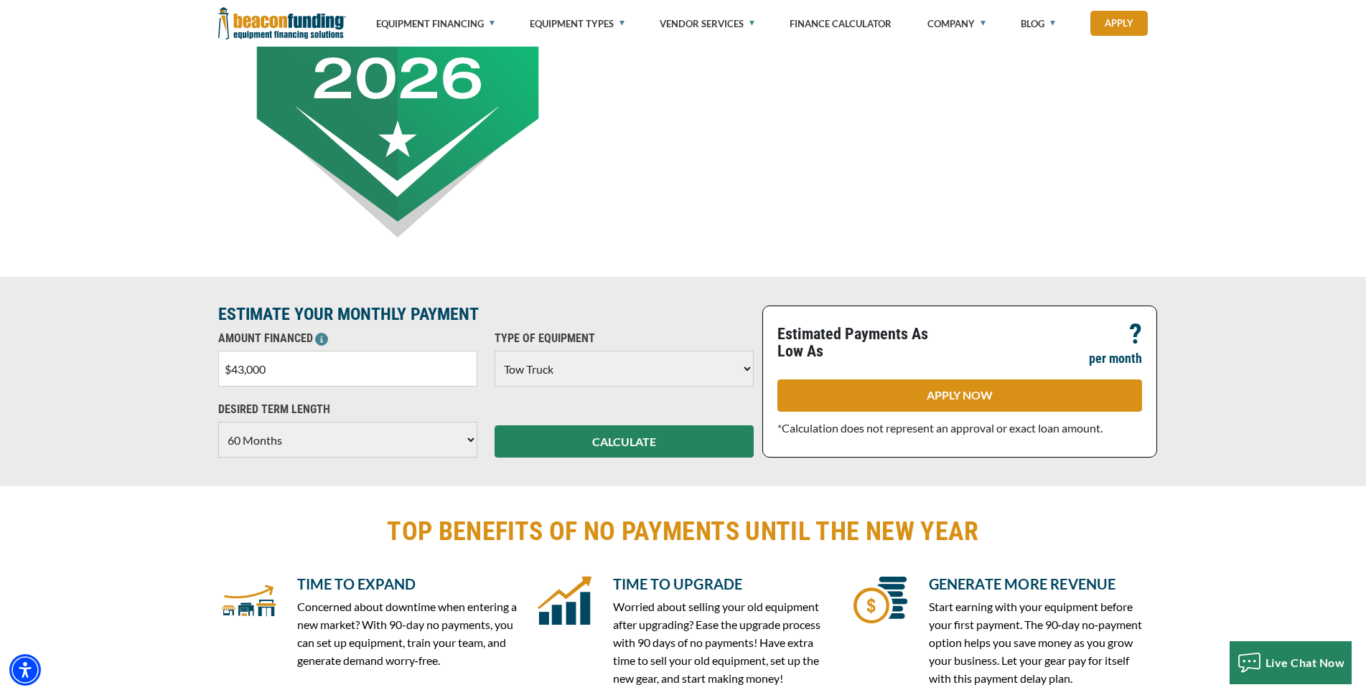
click at [471, 439] on select "Choose 36 Months 48 Months 60 Months" at bounding box center [347, 440] width 259 height 36
click at [218, 422] on select "Choose 36 Months 48 Months 60 Months" at bounding box center [347, 440] width 259 height 36
click at [466, 439] on select "Choose 36 Months 48 Months 60 Months" at bounding box center [347, 440] width 259 height 36
select select "60"
click at [218, 422] on select "Choose 36 Months 48 Months 60 Months" at bounding box center [347, 440] width 259 height 36
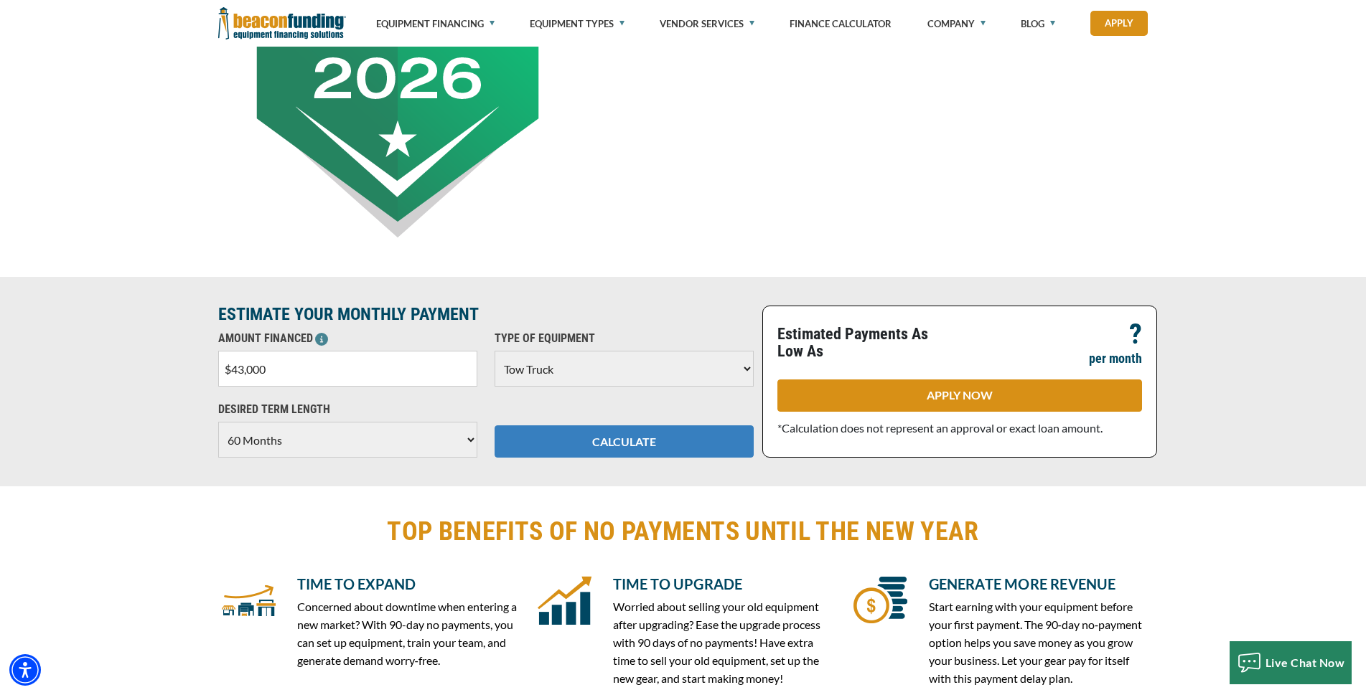
click at [618, 441] on button "CALCULATE" at bounding box center [623, 442] width 259 height 32
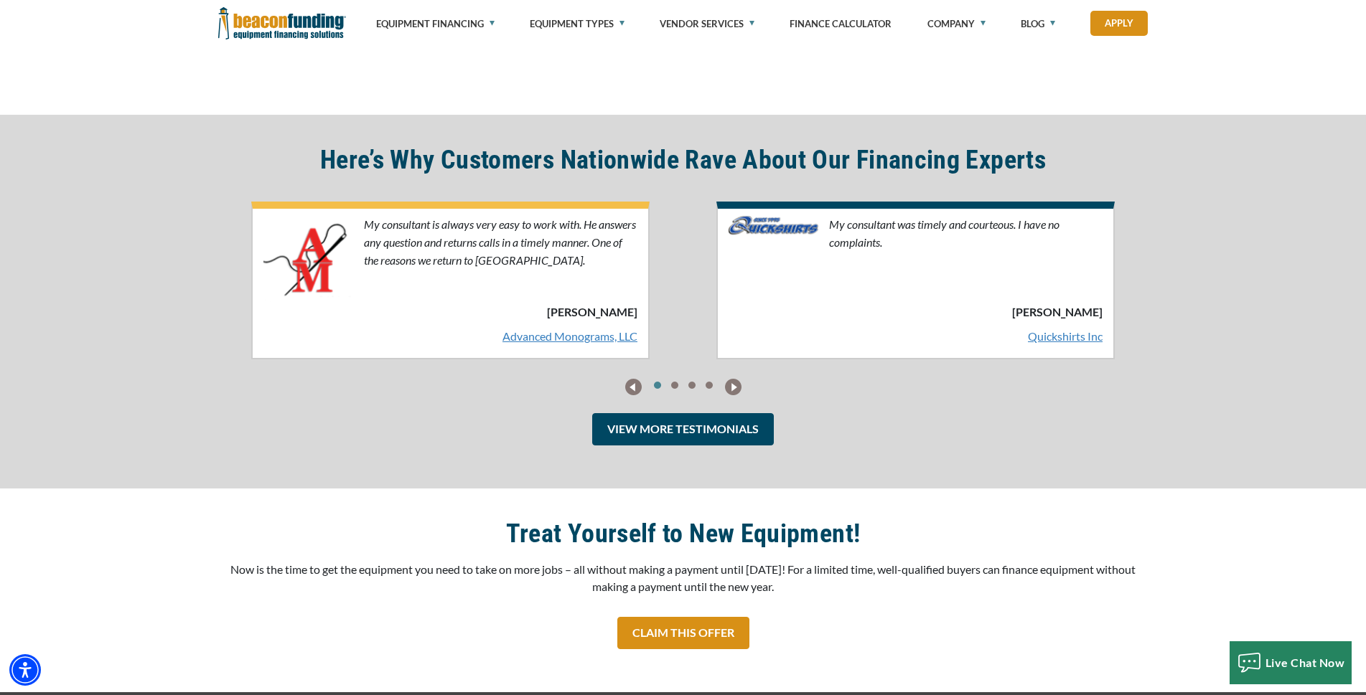
scroll to position [2153, 0]
